Goal: Task Accomplishment & Management: Complete application form

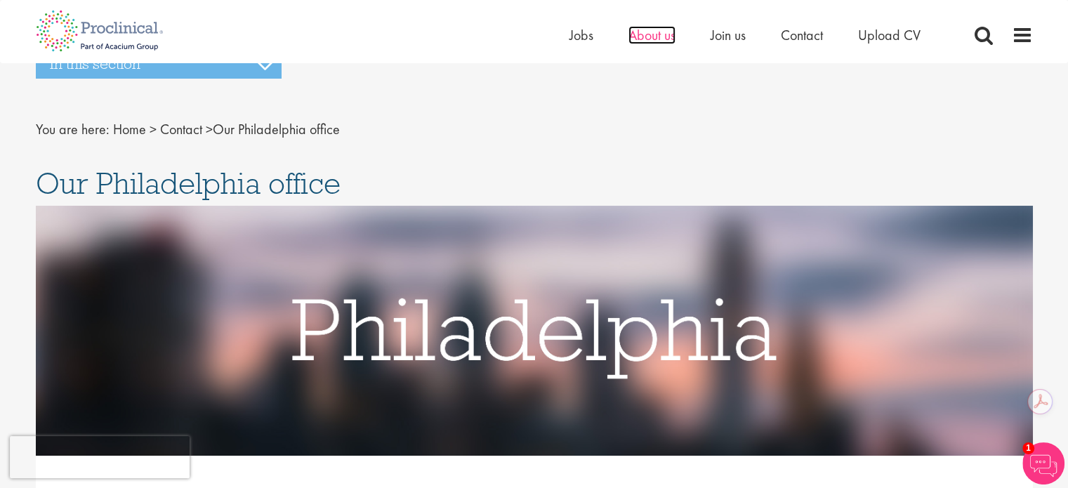
click at [650, 32] on span "About us" at bounding box center [651, 35] width 47 height 18
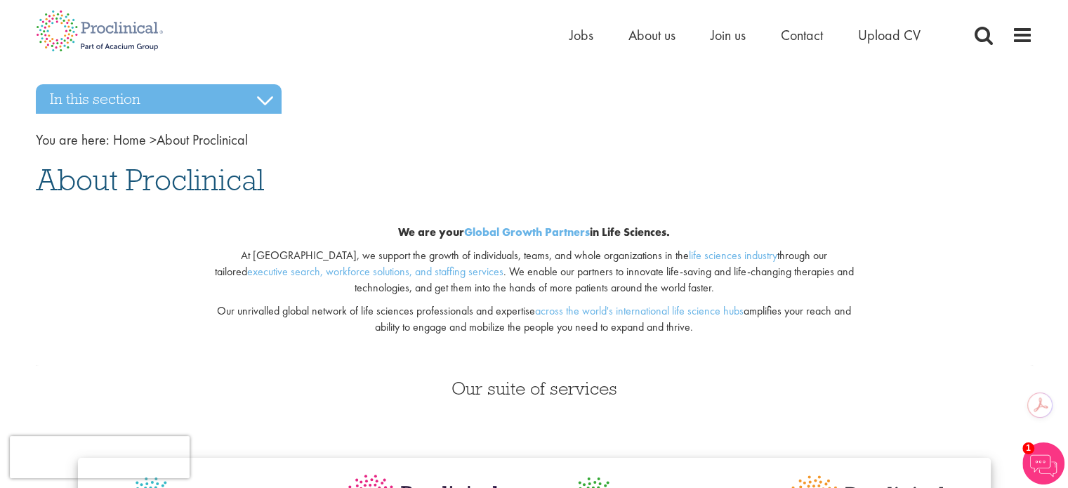
scroll to position [1, 0]
click at [734, 34] on span "Join us" at bounding box center [728, 35] width 35 height 18
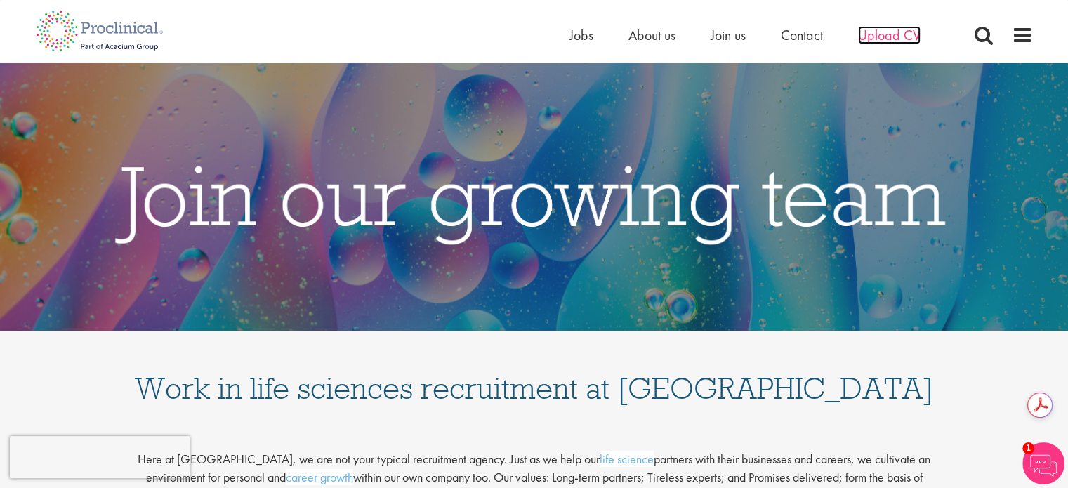
click at [874, 41] on span "Upload CV" at bounding box center [889, 35] width 62 height 18
